Goal: Obtain resource: Download file/media

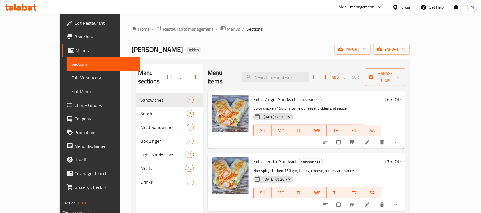
click at [163, 31] on span "Restaurants management" at bounding box center [188, 29] width 51 height 7
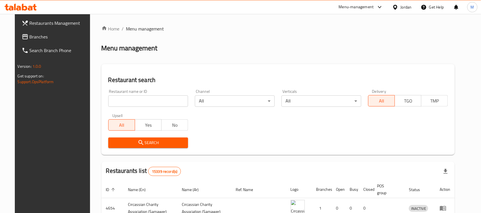
click at [42, 37] on span "Branches" at bounding box center [60, 36] width 61 height 7
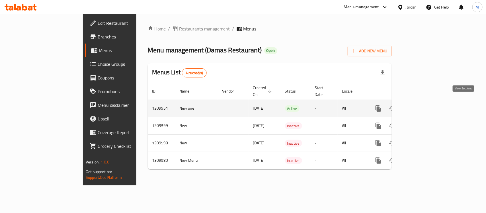
click at [423, 105] on icon "enhanced table" at bounding box center [419, 108] width 7 height 7
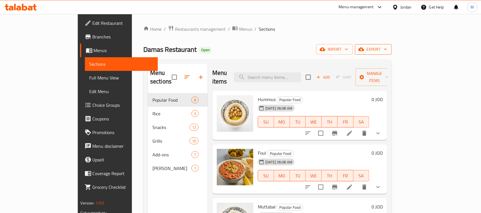
click at [387, 52] on span "export" at bounding box center [373, 49] width 28 height 7
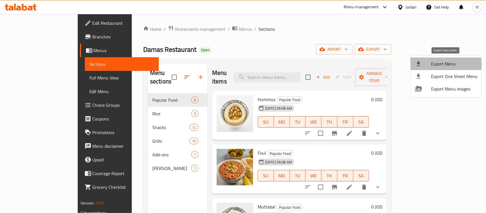
click at [438, 63] on span "Export Menu" at bounding box center [454, 63] width 46 height 7
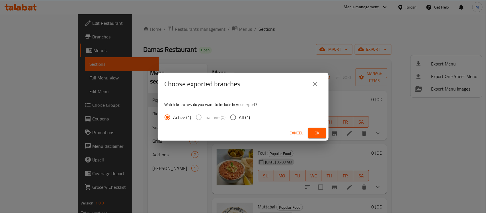
click at [243, 115] on span "All (1)" at bounding box center [244, 117] width 11 height 7
click at [239, 115] on input "All (1)" at bounding box center [233, 117] width 12 height 12
radio input "true"
click at [318, 129] on button "Ok" at bounding box center [317, 133] width 18 height 11
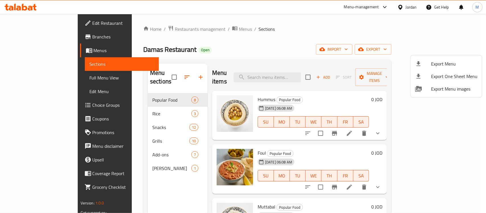
click at [31, 77] on div at bounding box center [243, 106] width 486 height 213
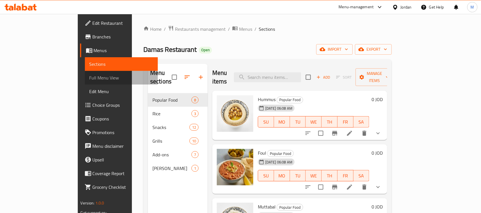
click at [89, 77] on span "Full Menu View" at bounding box center [121, 77] width 64 height 7
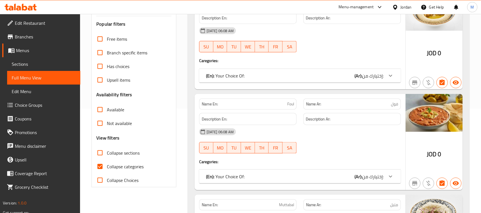
scroll to position [107, 0]
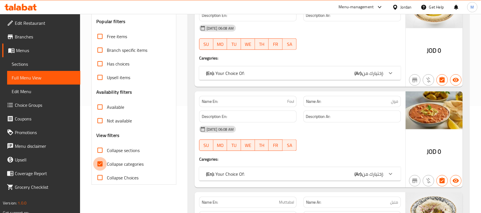
click at [106, 163] on input "Collapse categories" at bounding box center [100, 164] width 14 height 14
checkbox input "false"
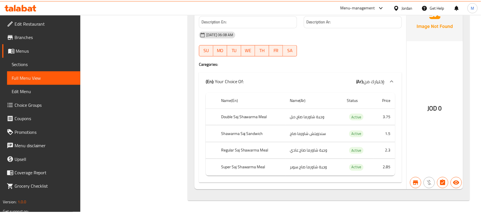
scroll to position [0, 0]
